Goal: Information Seeking & Learning: Compare options

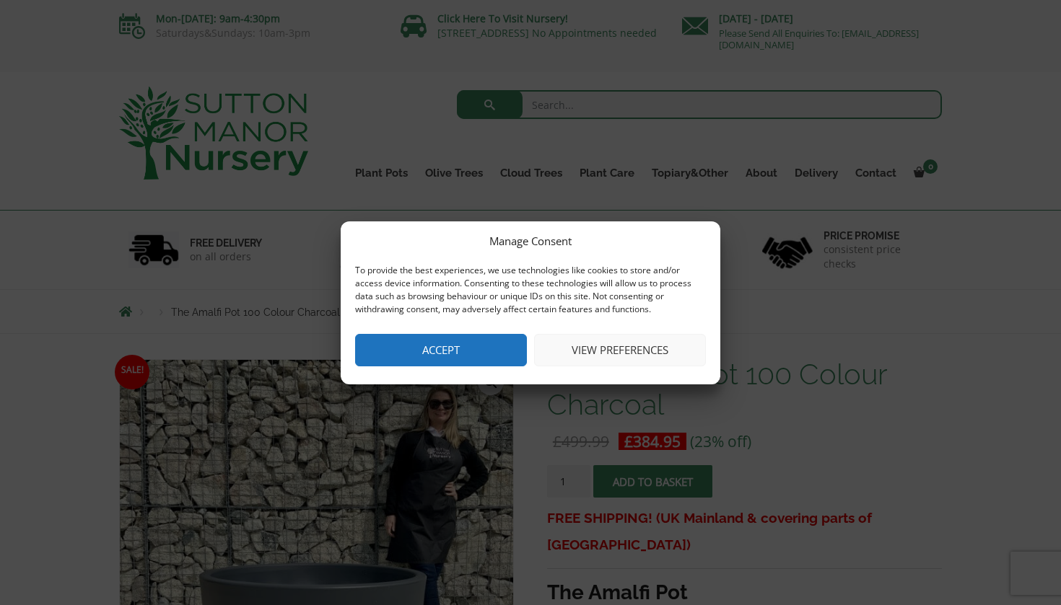
click at [448, 356] on button "Accept" at bounding box center [441, 350] width 172 height 32
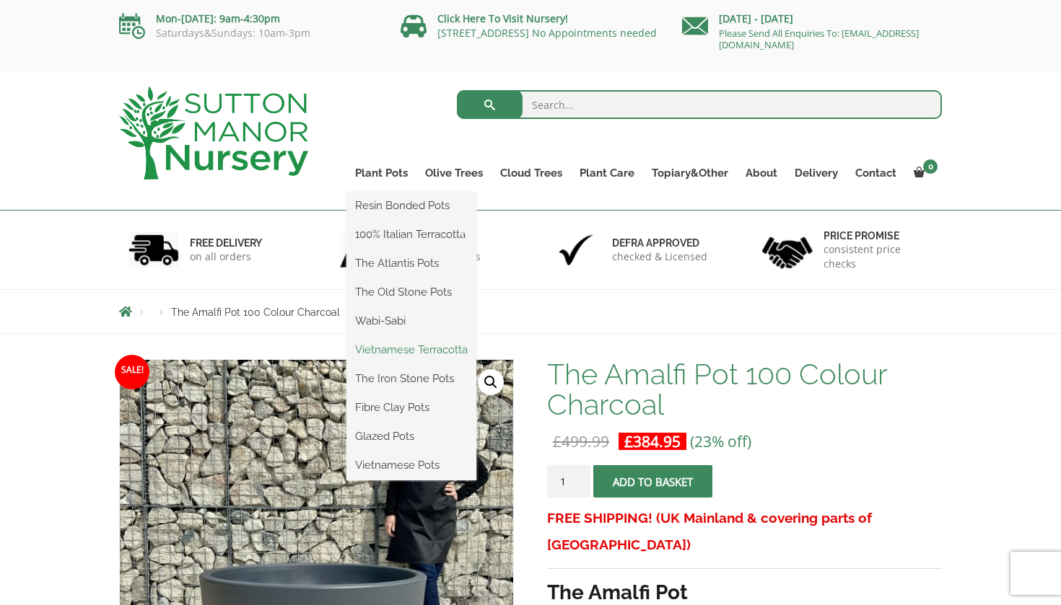
click at [426, 351] on link "Vietnamese Terracotta" at bounding box center [411, 350] width 130 height 22
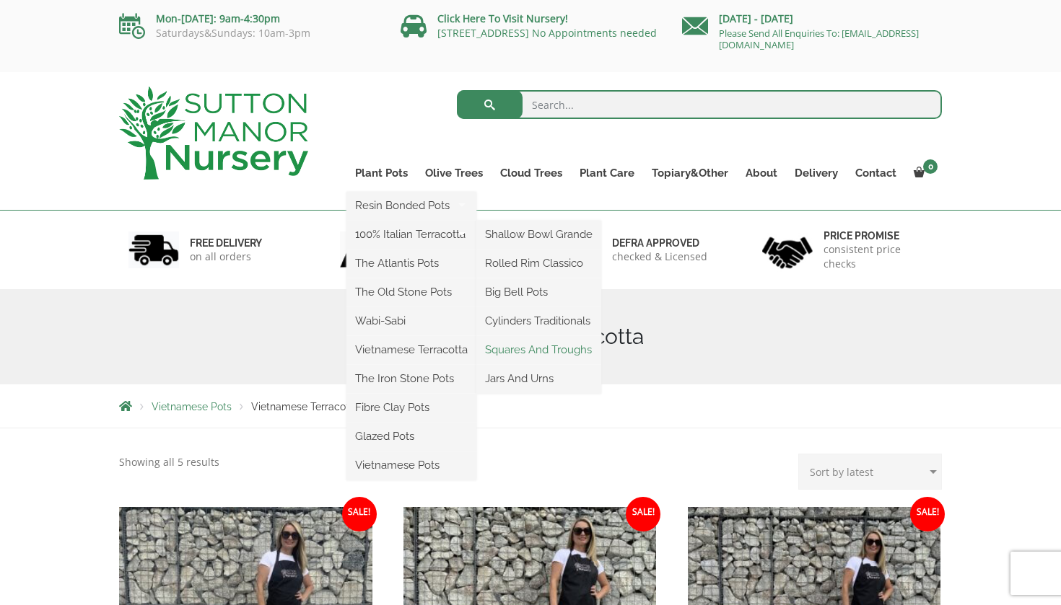
click at [526, 352] on link "Squares And Troughs" at bounding box center [538, 350] width 125 height 22
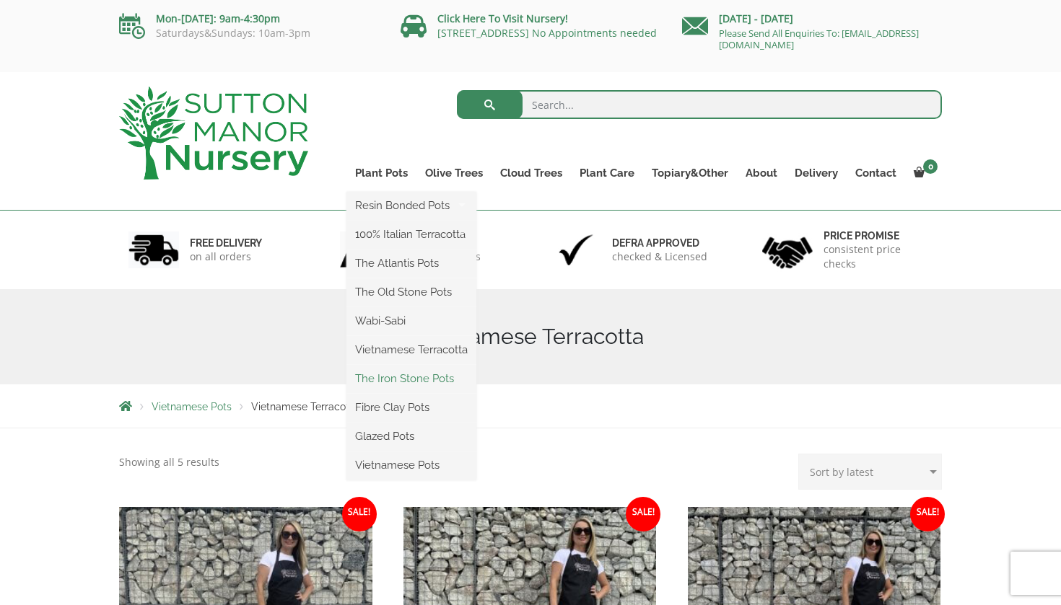
click at [408, 378] on link "The Iron Stone Pots" at bounding box center [411, 379] width 130 height 22
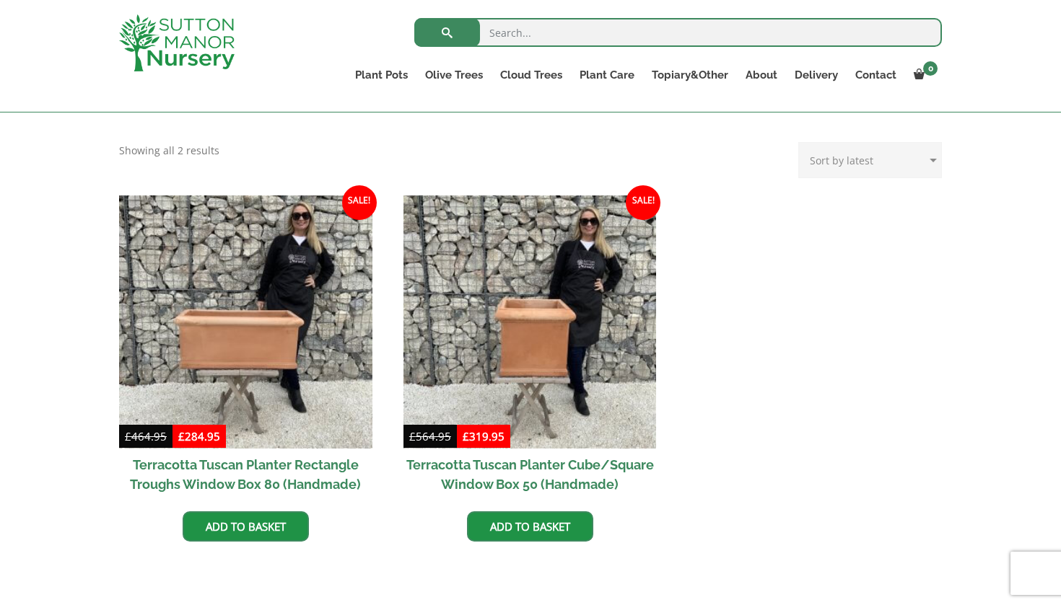
scroll to position [590, 0]
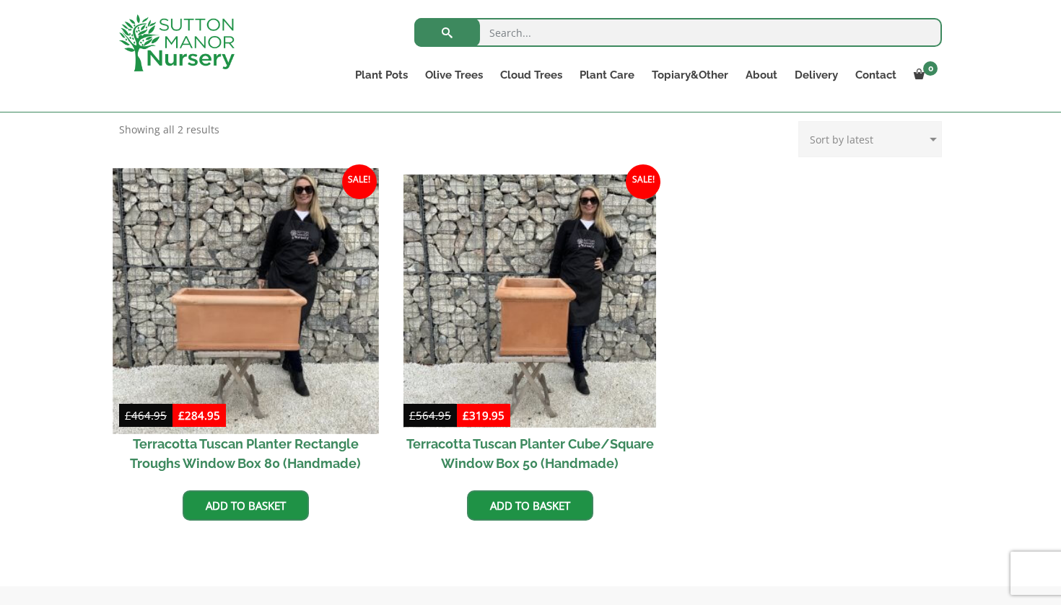
click at [234, 318] on img at bounding box center [246, 301] width 266 height 266
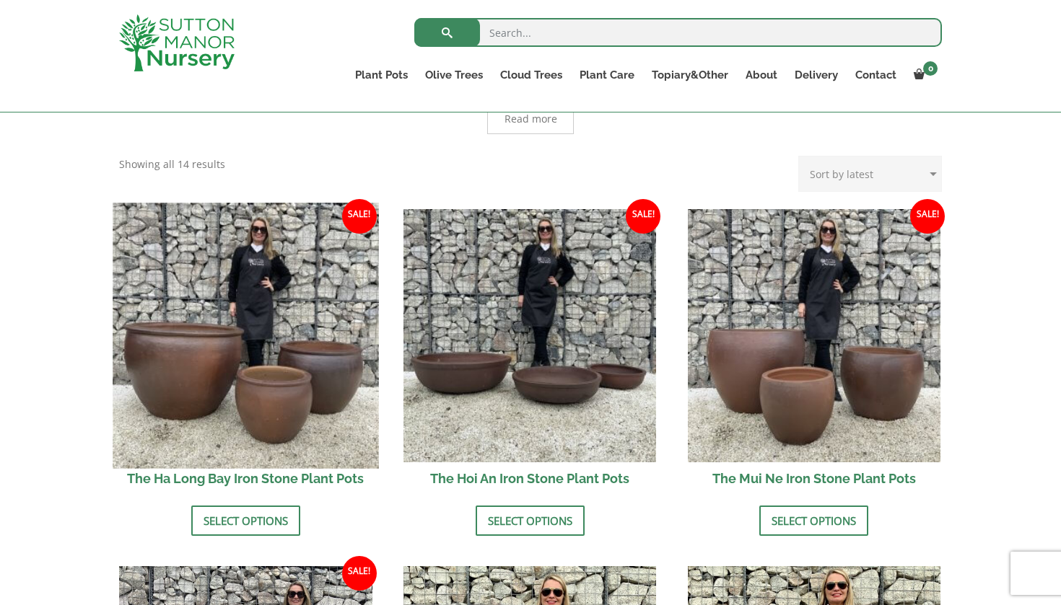
scroll to position [414, 0]
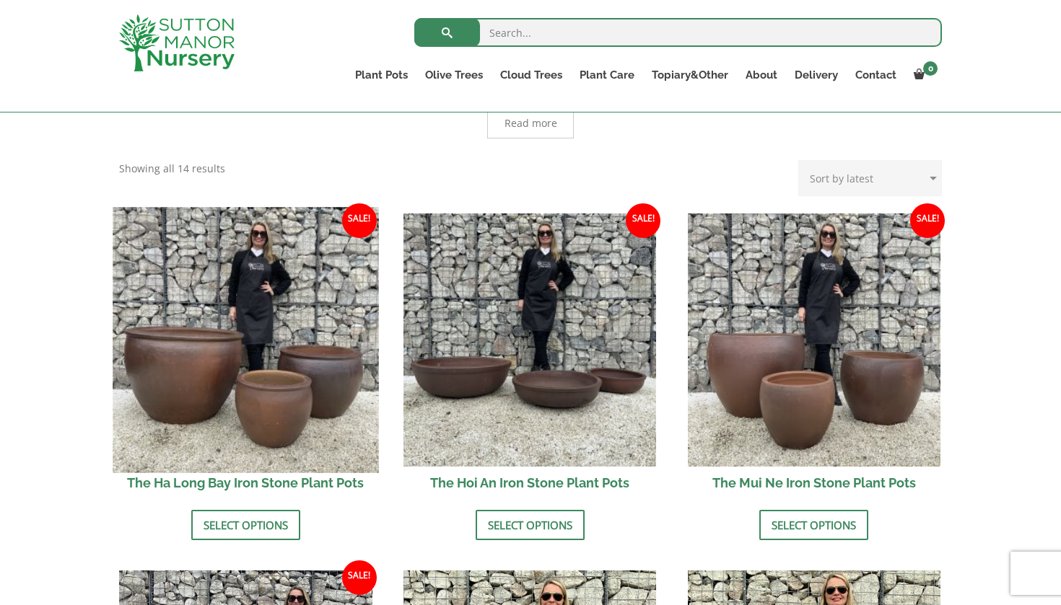
click at [268, 356] on img at bounding box center [246, 340] width 266 height 266
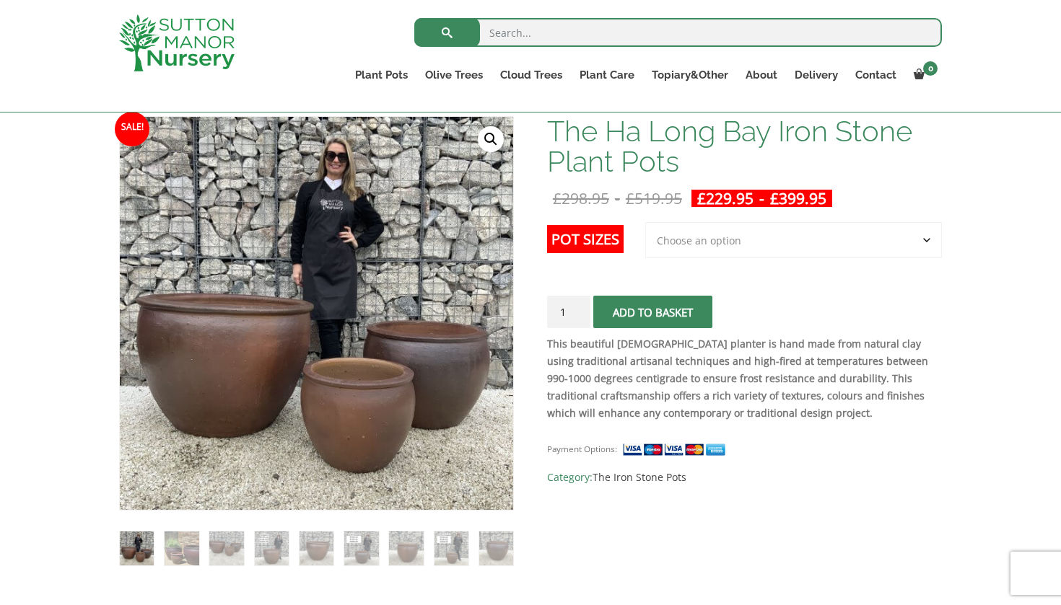
scroll to position [226, 0]
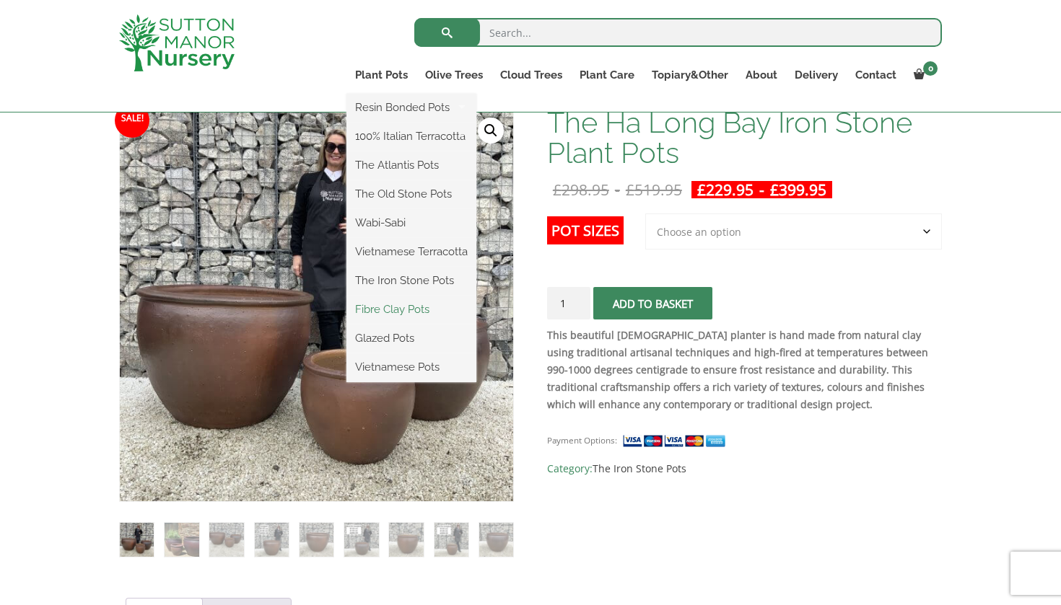
click at [395, 305] on link "Fibre Clay Pots" at bounding box center [411, 310] width 130 height 22
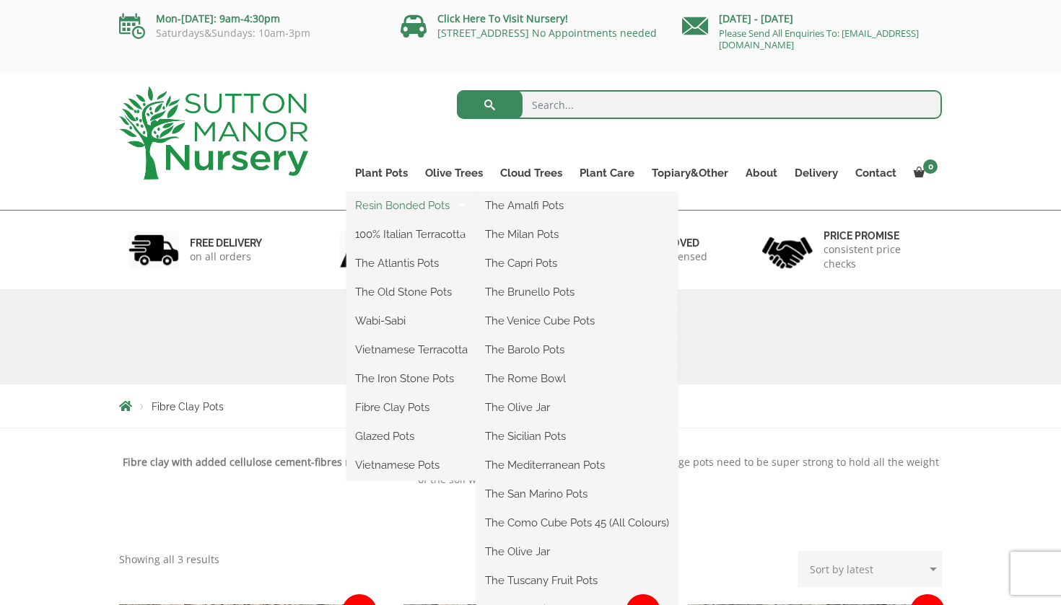
click at [403, 208] on link "Resin Bonded Pots" at bounding box center [411, 206] width 130 height 22
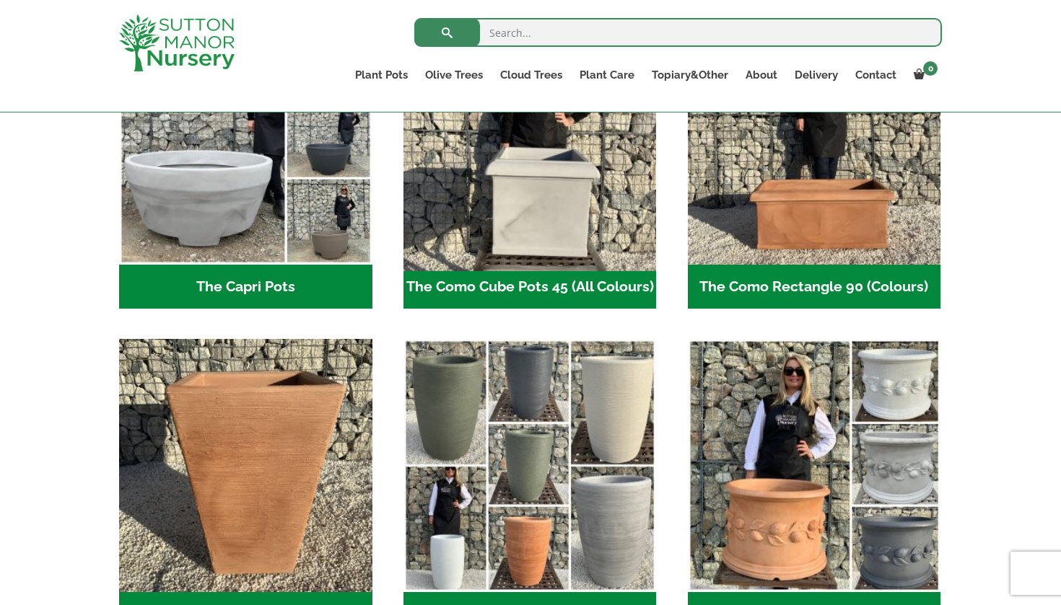
scroll to position [1277, 0]
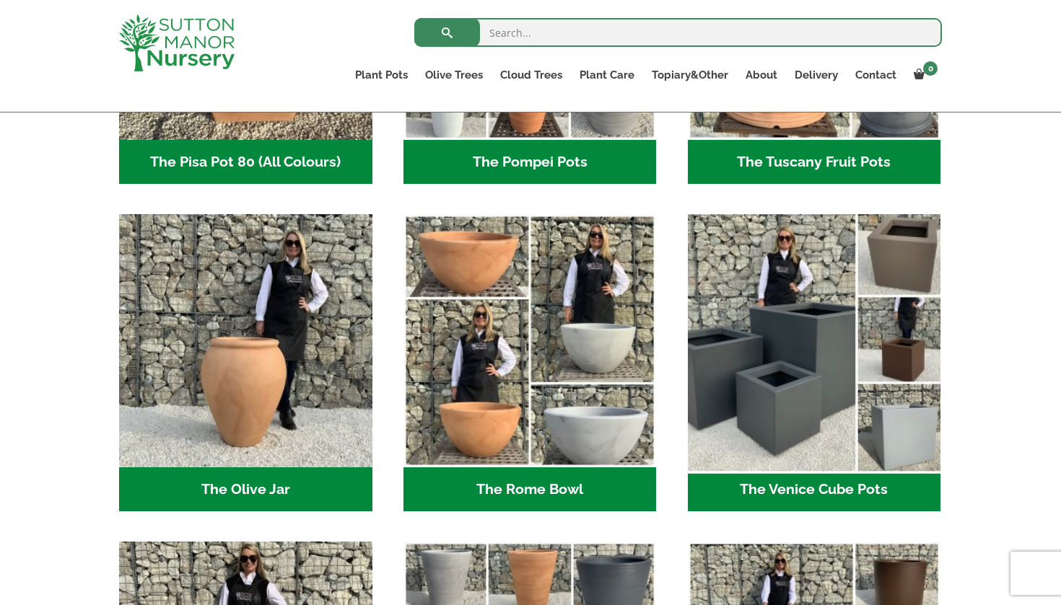
click at [778, 292] on img "Visit product category The Venice Cube Pots" at bounding box center [814, 342] width 266 height 266
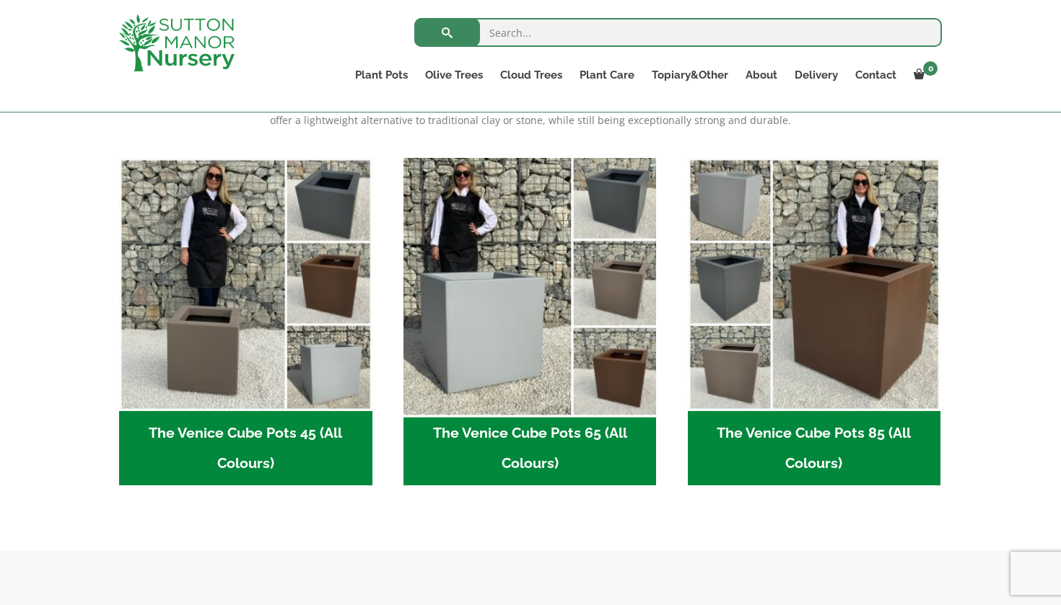
scroll to position [330, 0]
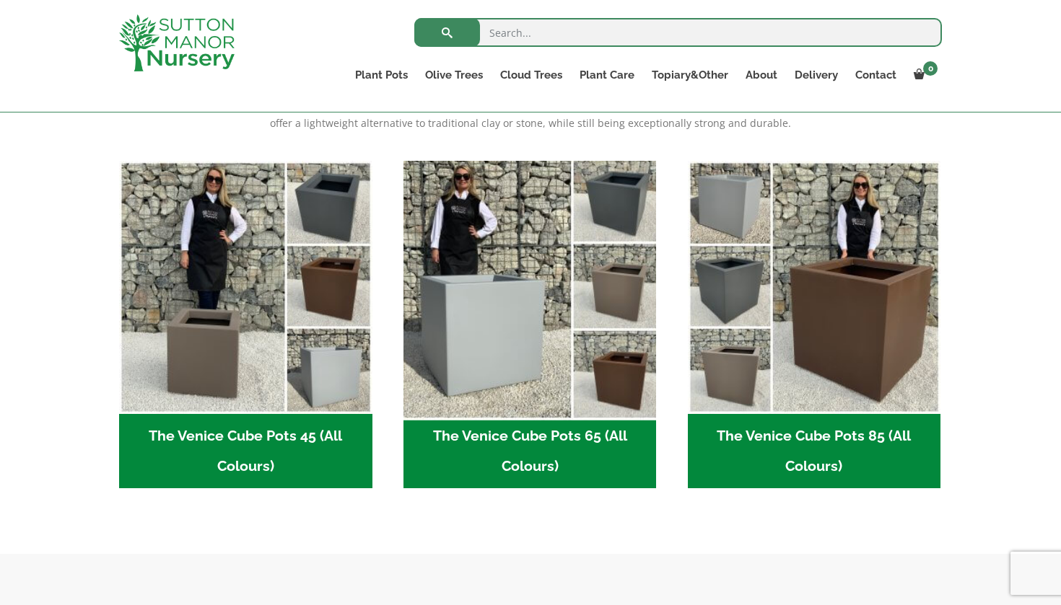
click at [507, 335] on img "Visit product category The Venice Cube Pots 65 (All Colours)" at bounding box center [530, 287] width 266 height 266
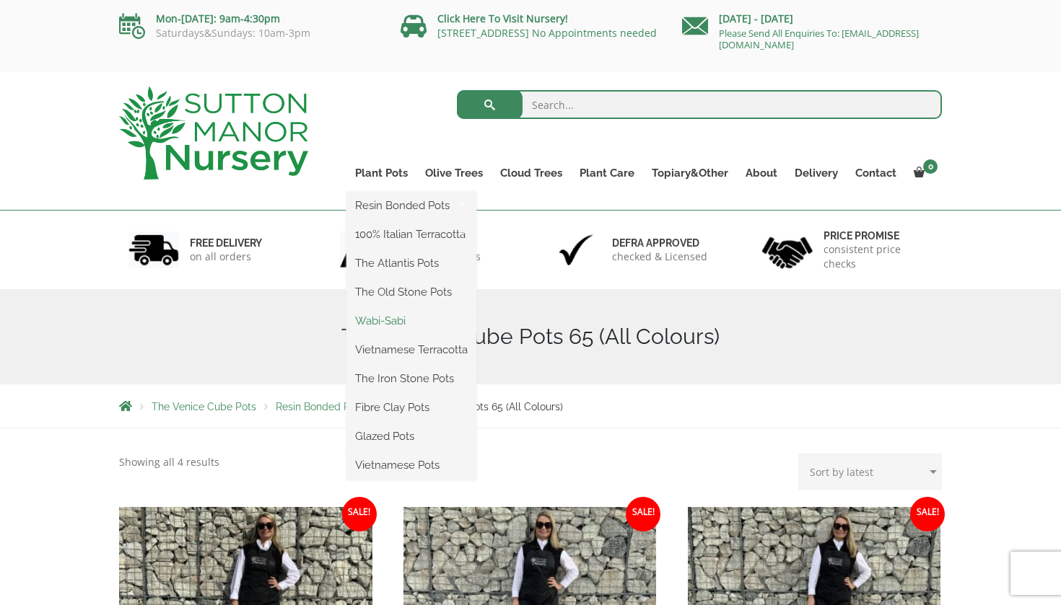
click at [393, 320] on link "Wabi-Sabi" at bounding box center [411, 321] width 130 height 22
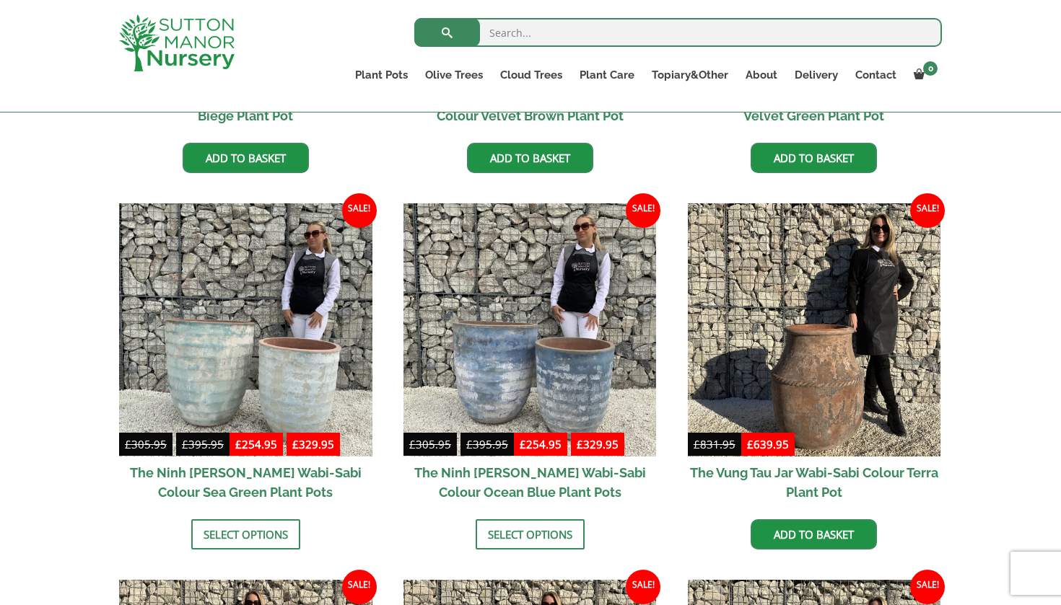
scroll to position [1035, 0]
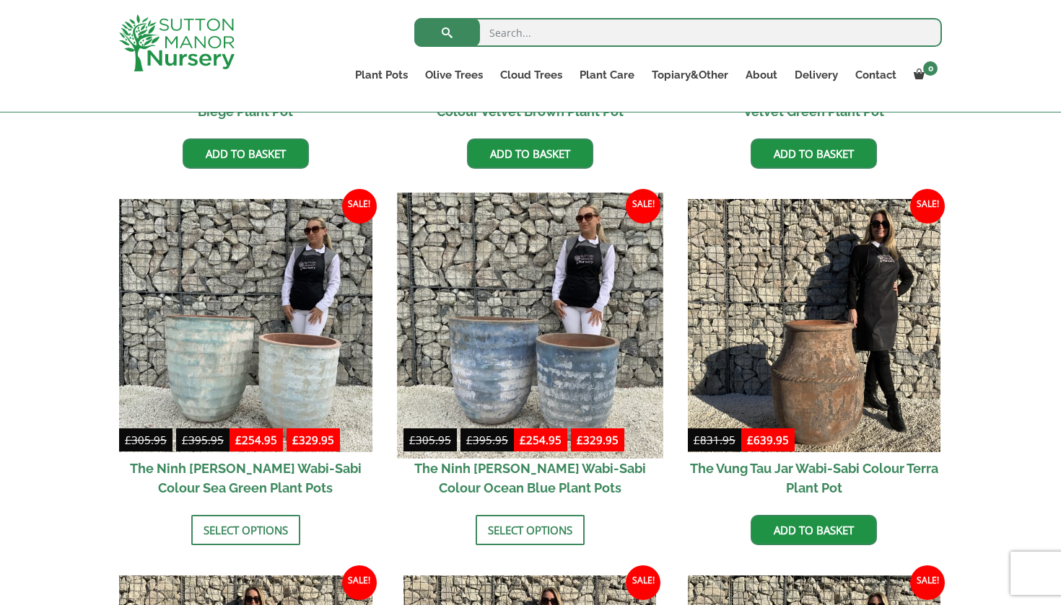
click at [497, 371] on img at bounding box center [530, 326] width 266 height 266
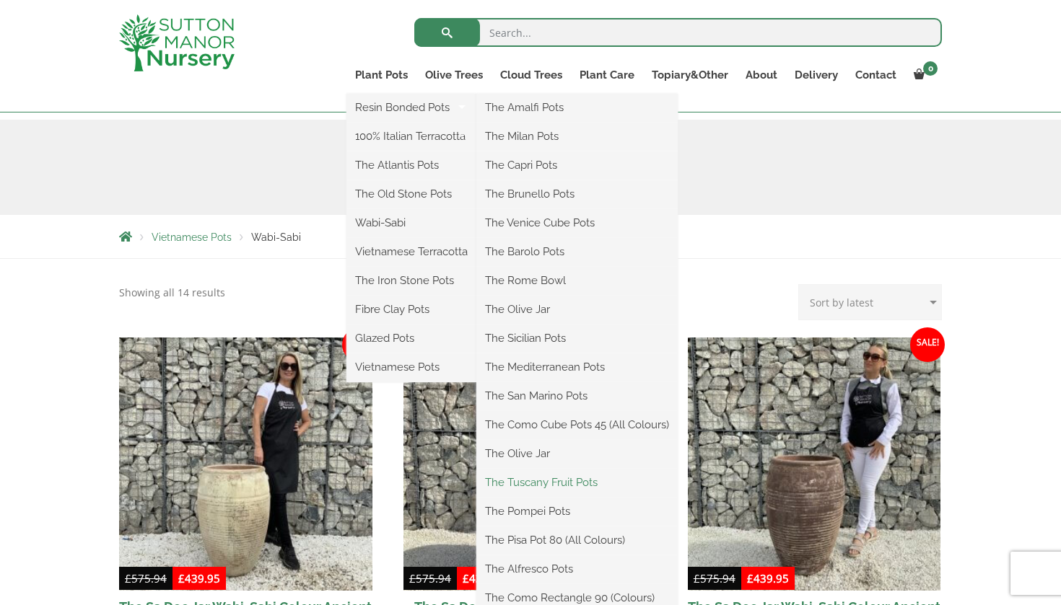
scroll to position [196, 0]
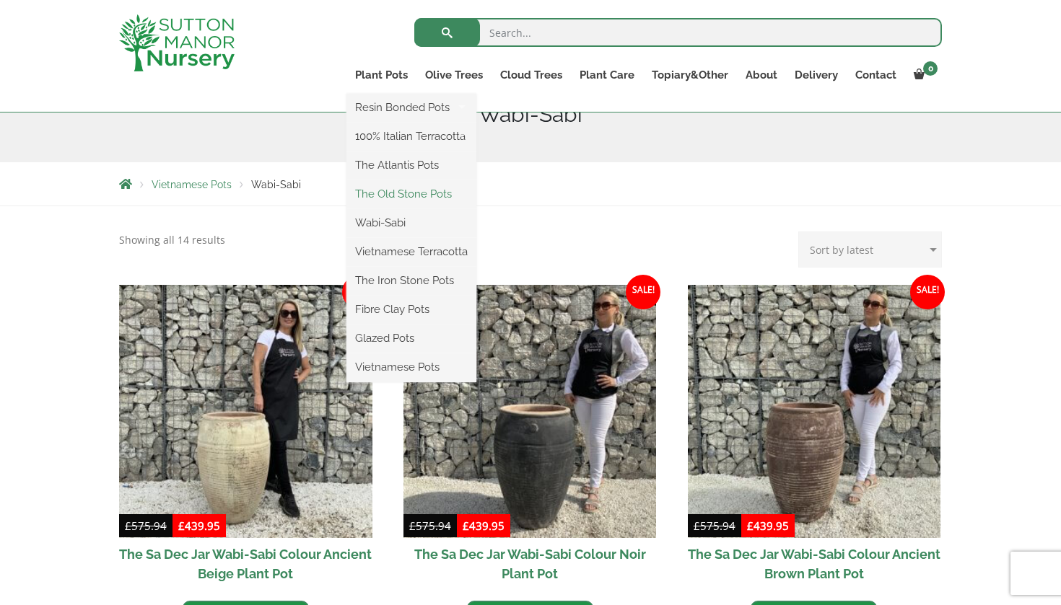
click at [395, 192] on link "The Old Stone Pots" at bounding box center [411, 194] width 130 height 22
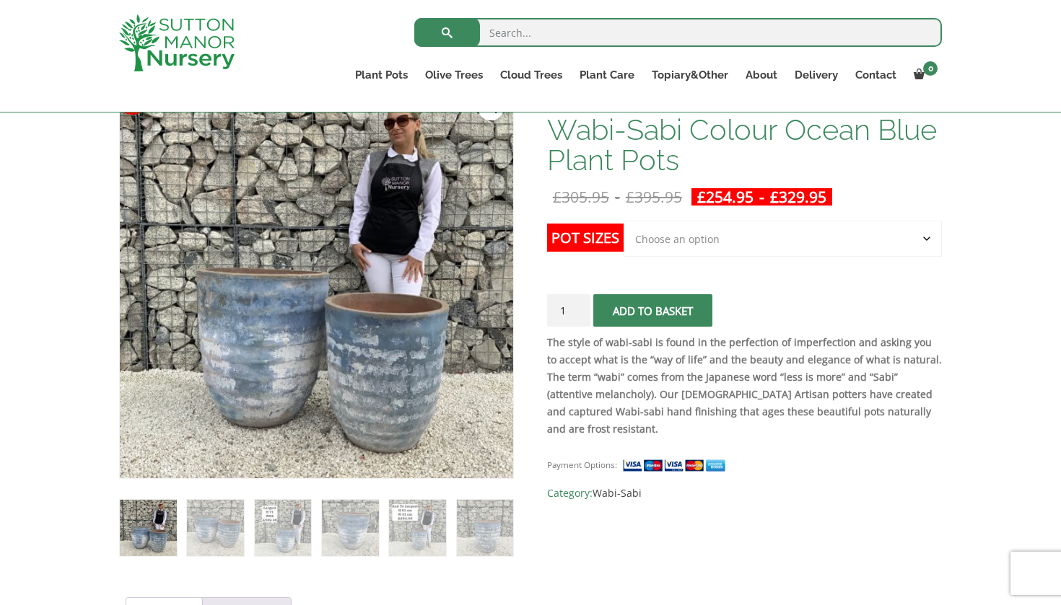
scroll to position [247, 0]
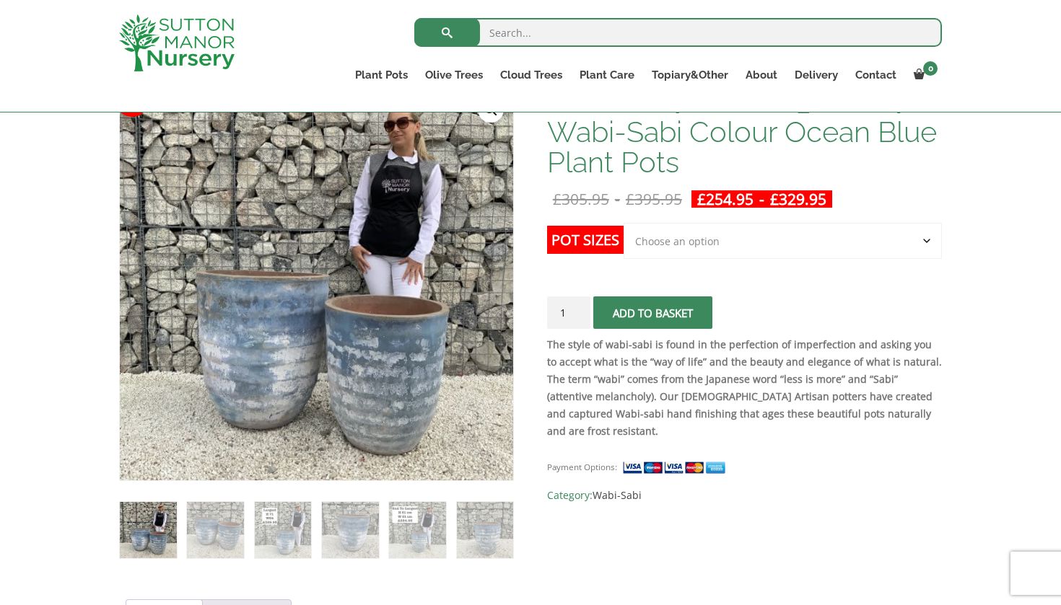
click at [706, 406] on strong "The style of wabi-sabi is found in the perfection of imperfection and asking yo…" at bounding box center [744, 388] width 395 height 100
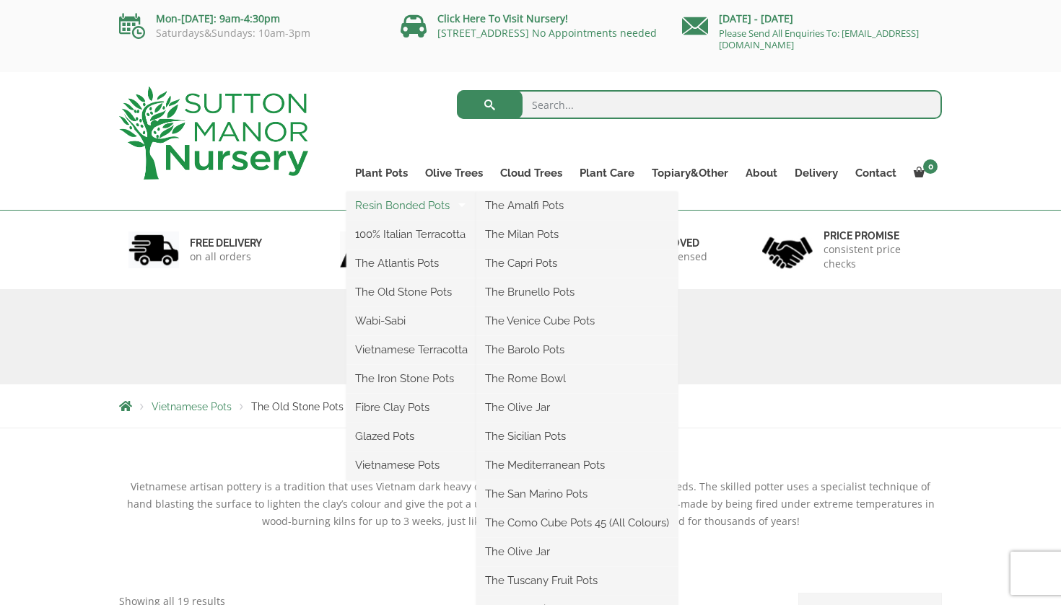
click at [444, 203] on link "Resin Bonded Pots" at bounding box center [411, 206] width 130 height 22
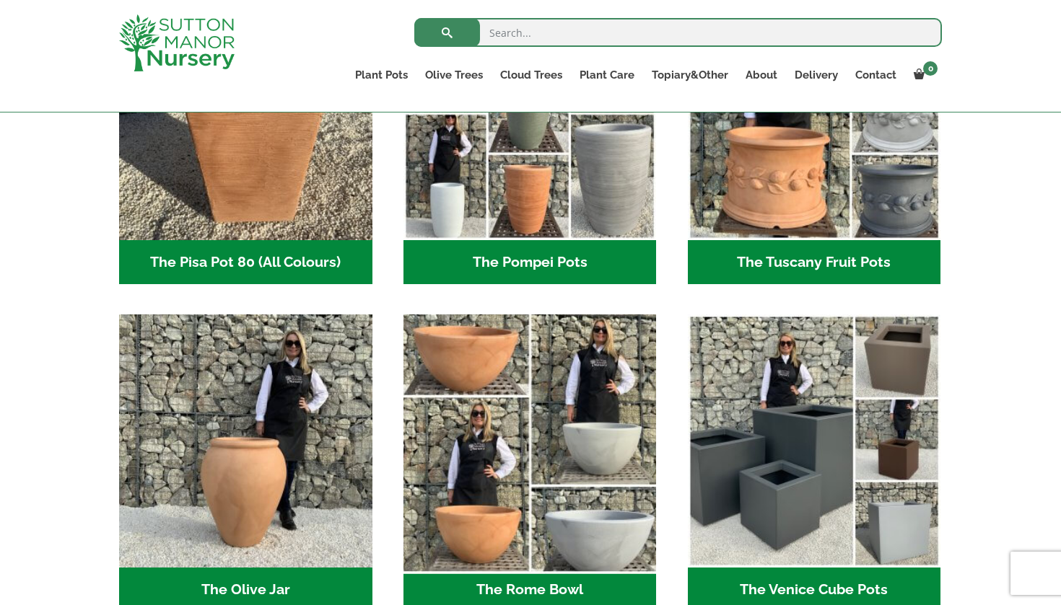
scroll to position [1195, 0]
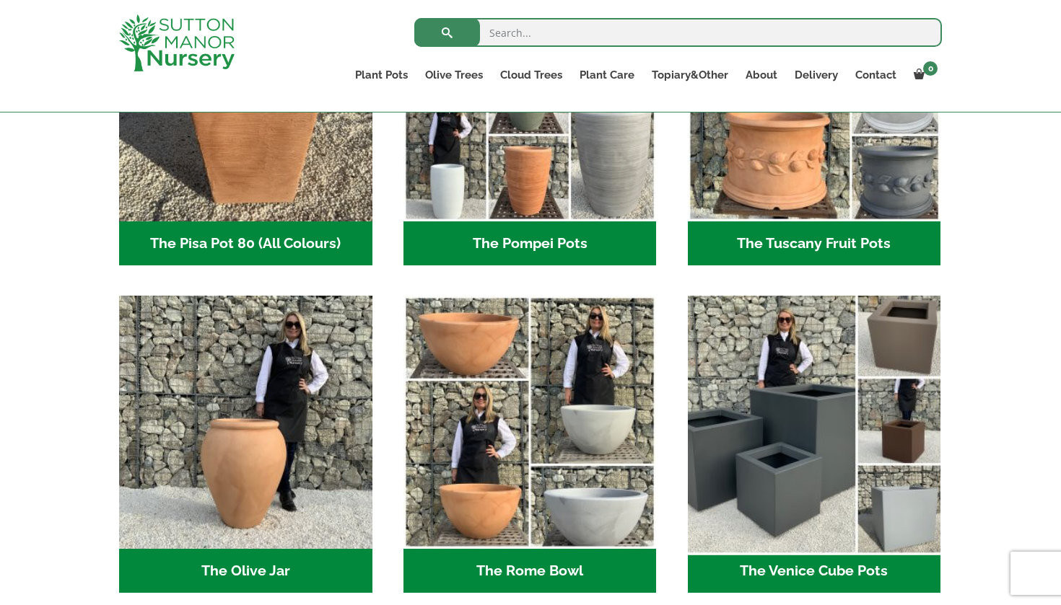
click at [800, 429] on img "Visit product category The Venice Cube Pots" at bounding box center [814, 423] width 266 height 266
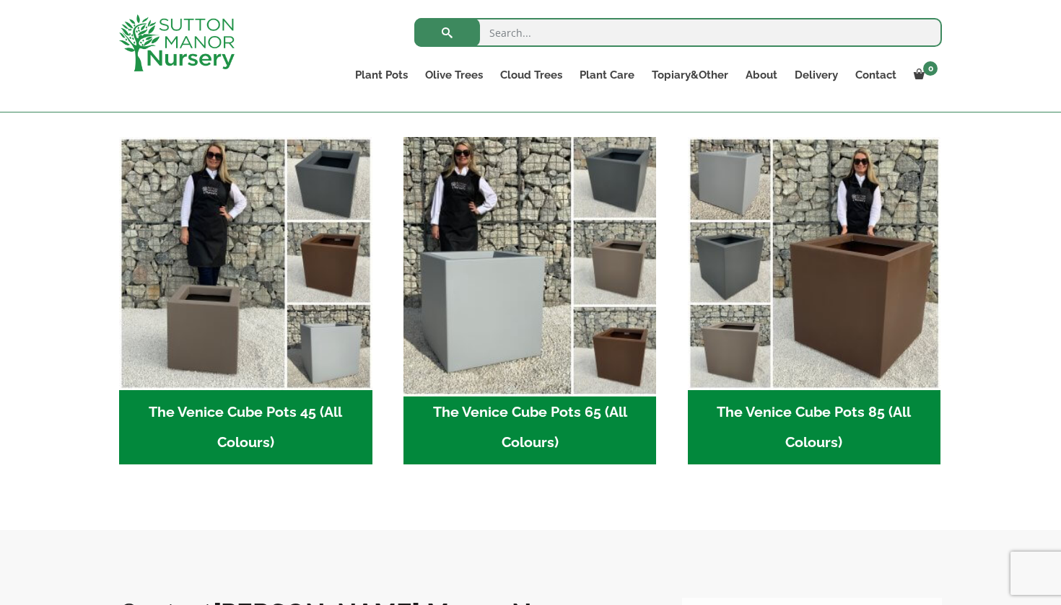
scroll to position [318, 0]
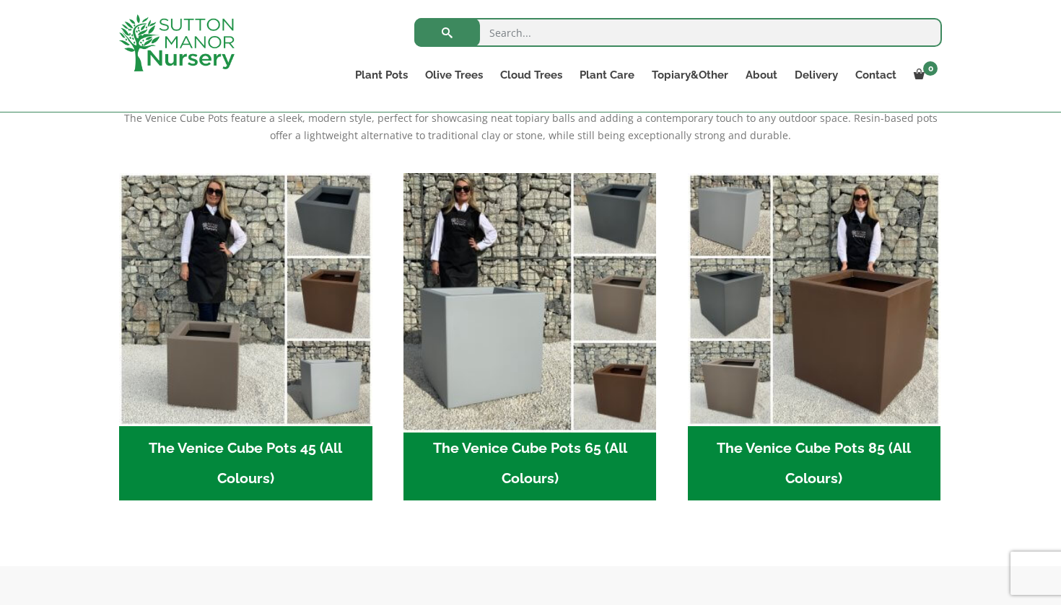
click at [516, 296] on img "Visit product category The Venice Cube Pots 65 (All Colours)" at bounding box center [530, 300] width 266 height 266
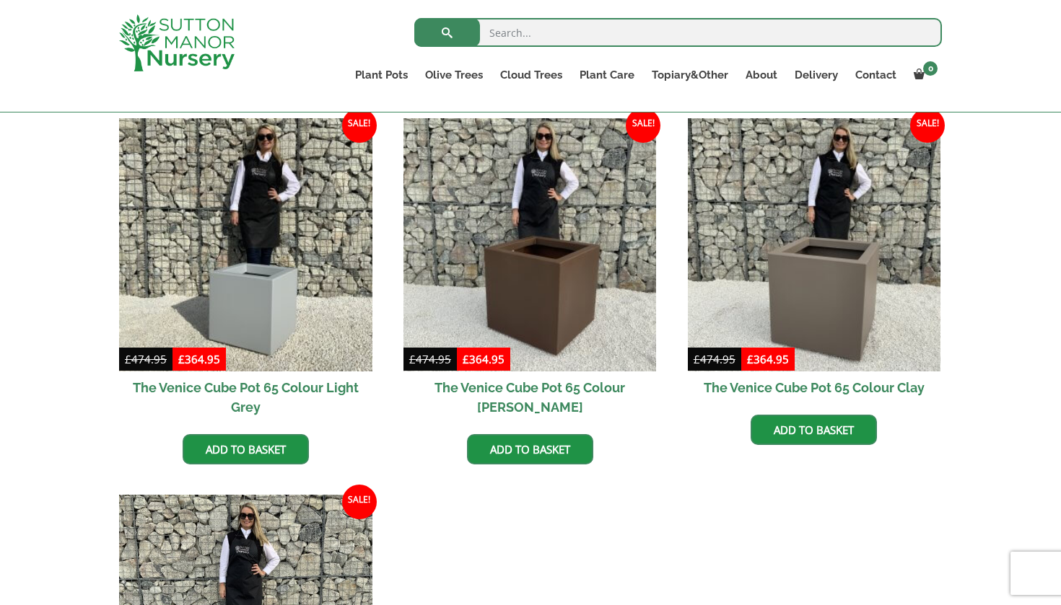
scroll to position [356, 0]
